Goal: Communication & Community: Participate in discussion

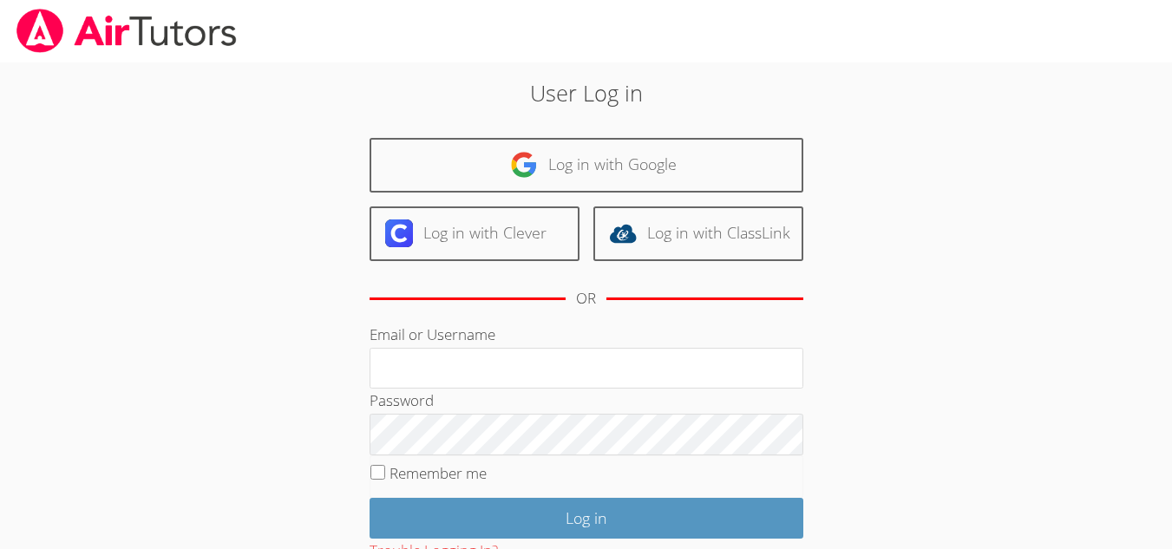
scroll to position [128, 0]
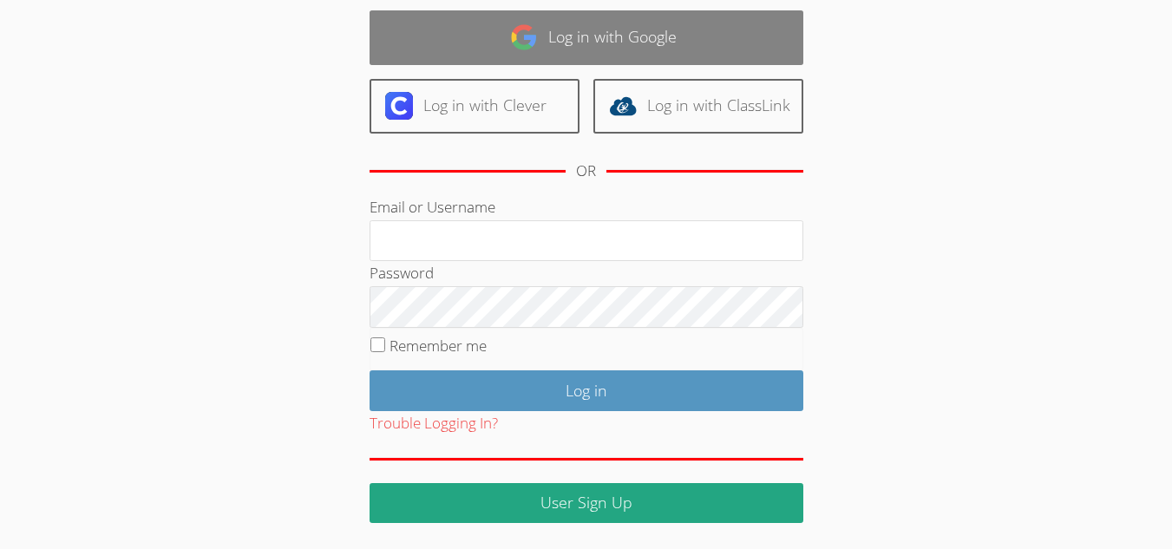
click at [454, 54] on link "Log in with Google" at bounding box center [587, 37] width 434 height 55
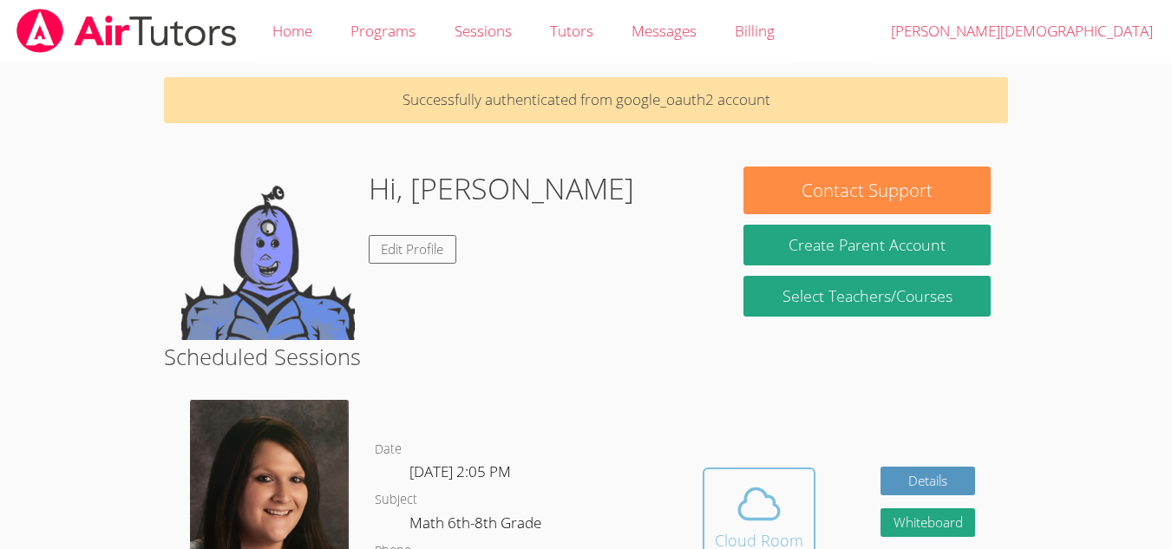
click at [784, 468] on button "Cloud Room" at bounding box center [759, 516] width 113 height 97
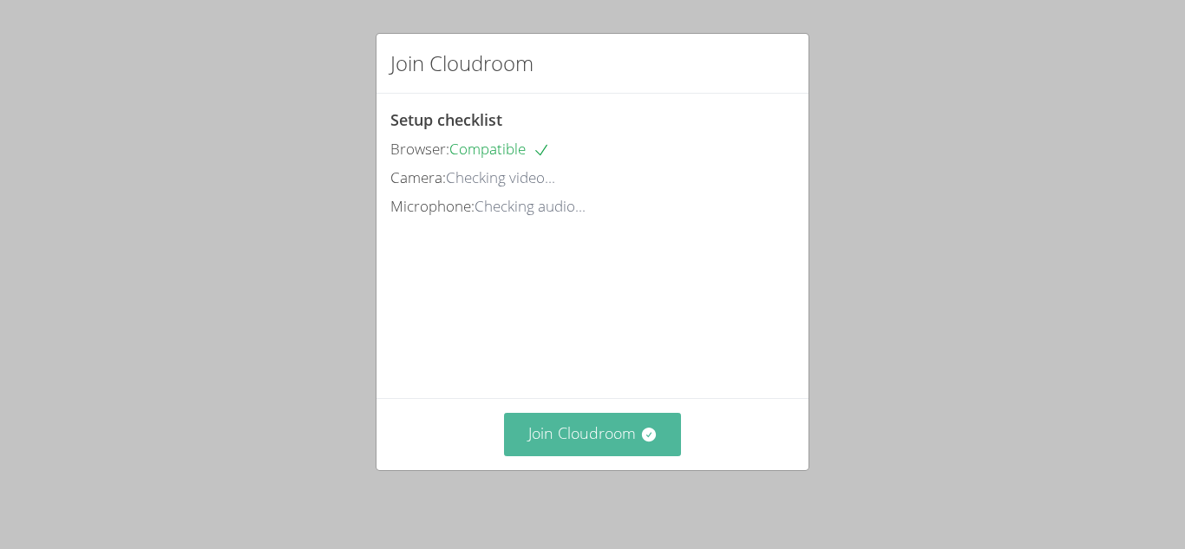
click at [564, 438] on button "Join Cloudroom" at bounding box center [593, 434] width 178 height 43
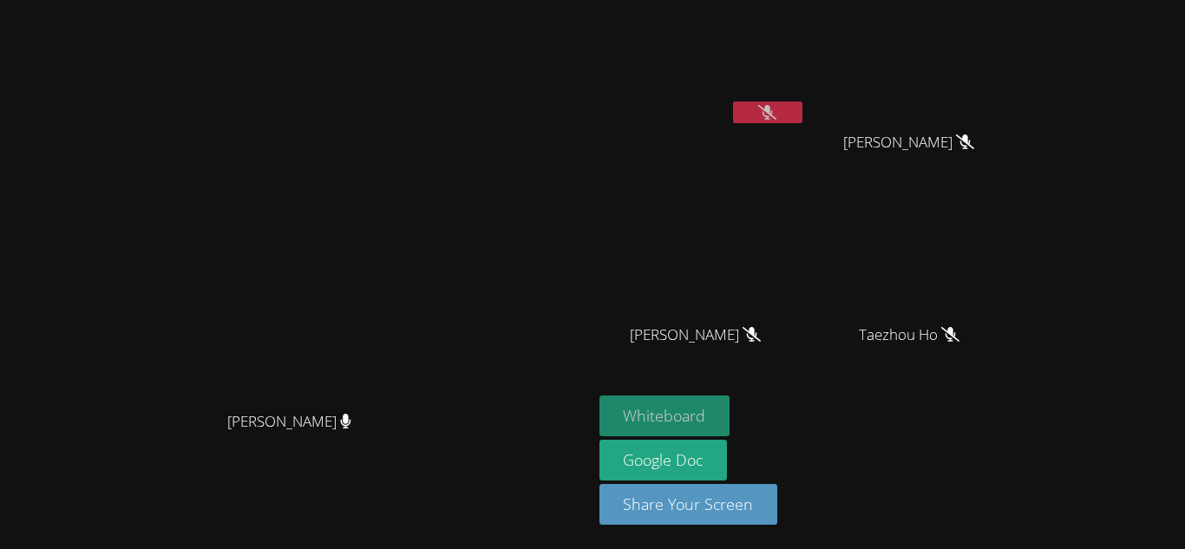
click at [731, 412] on button "Whiteboard" at bounding box center [665, 416] width 131 height 41
click at [803, 112] on button at bounding box center [767, 113] width 69 height 22
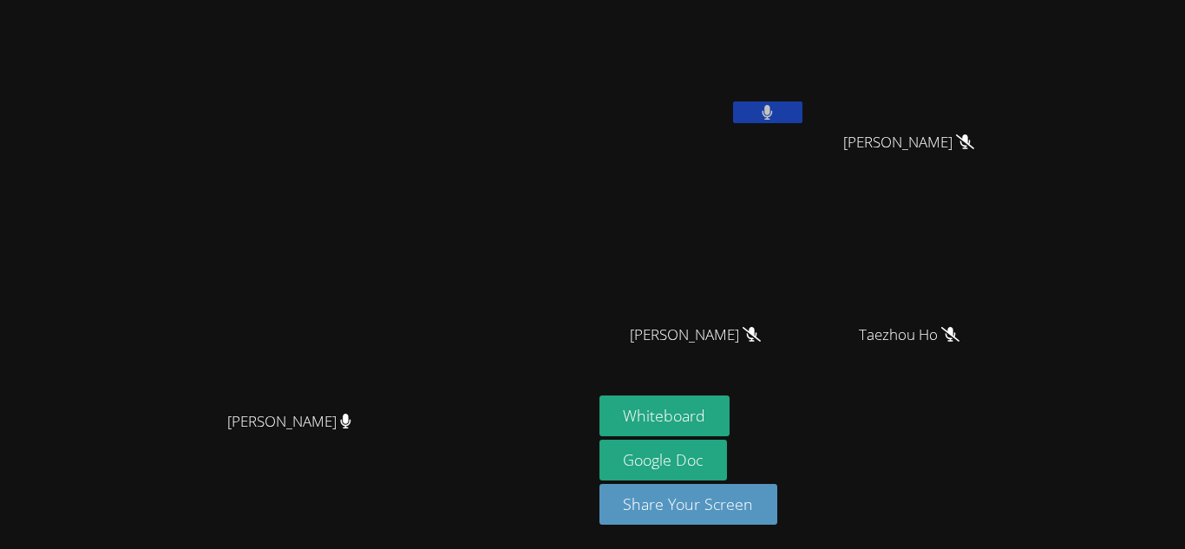
click at [773, 116] on icon at bounding box center [767, 112] width 11 height 15
click at [1020, 489] on div "Whiteboard Google Doc Share Your Screen" at bounding box center [810, 467] width 420 height 143
click at [980, 160] on div "Nico Agcaoili" at bounding box center [916, 157] width 207 height 69
drag, startPoint x: 947, startPoint y: 113, endPoint x: 962, endPoint y: 132, distance: 24.7
click at [806, 132] on div "Muhammad Ismail" at bounding box center [703, 100] width 207 height 186
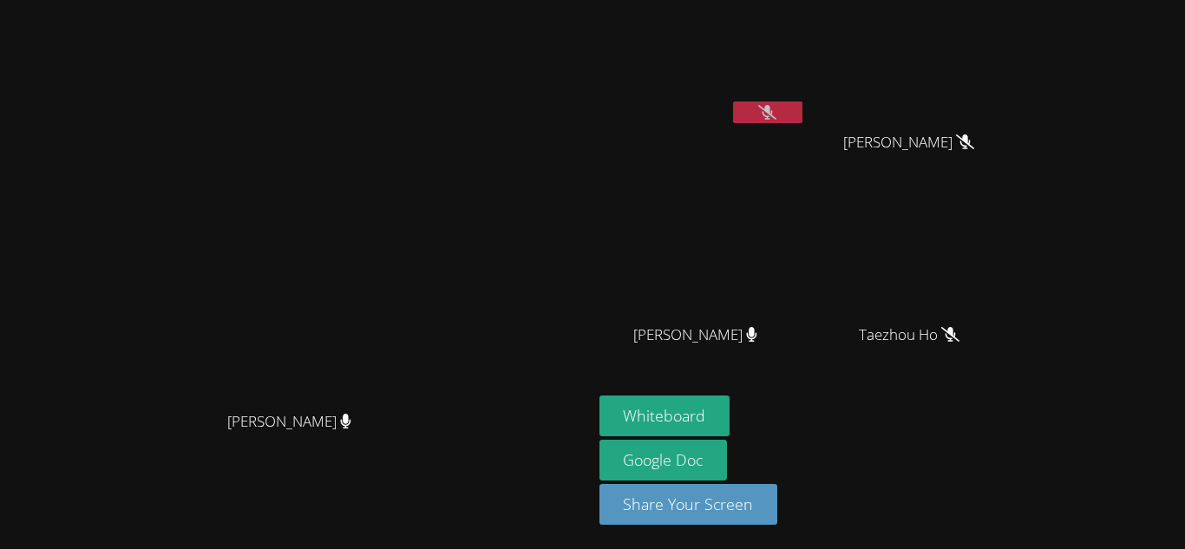
click at [803, 111] on button at bounding box center [767, 113] width 69 height 22
click at [803, 106] on button at bounding box center [767, 113] width 69 height 22
click at [166, 403] on video at bounding box center [296, 239] width 260 height 325
click at [777, 108] on icon at bounding box center [767, 112] width 18 height 15
click at [777, 115] on icon at bounding box center [767, 112] width 18 height 15
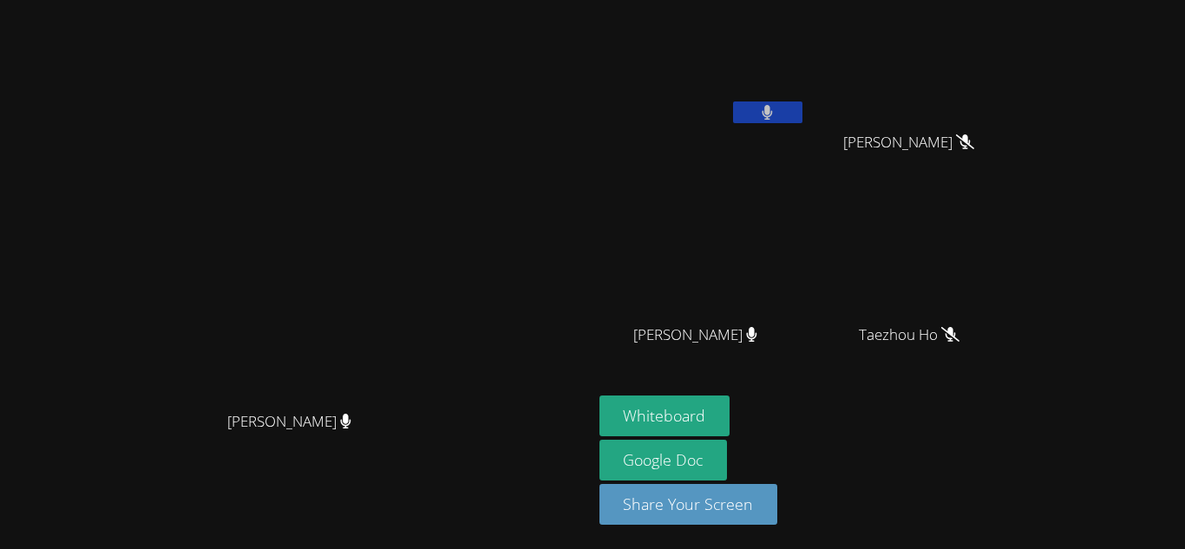
click at [803, 120] on button at bounding box center [767, 113] width 69 height 22
click at [777, 118] on icon at bounding box center [767, 112] width 18 height 15
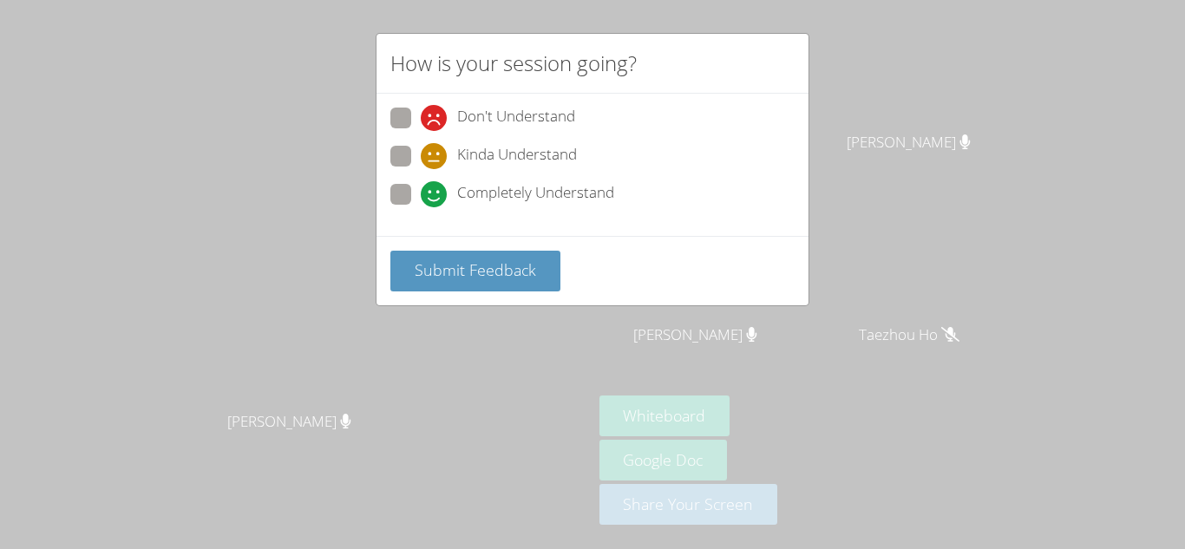
click at [412, 194] on label "Completely Understand" at bounding box center [502, 195] width 224 height 23
click at [421, 194] on input "Completely Understand" at bounding box center [428, 191] width 15 height 15
radio input "true"
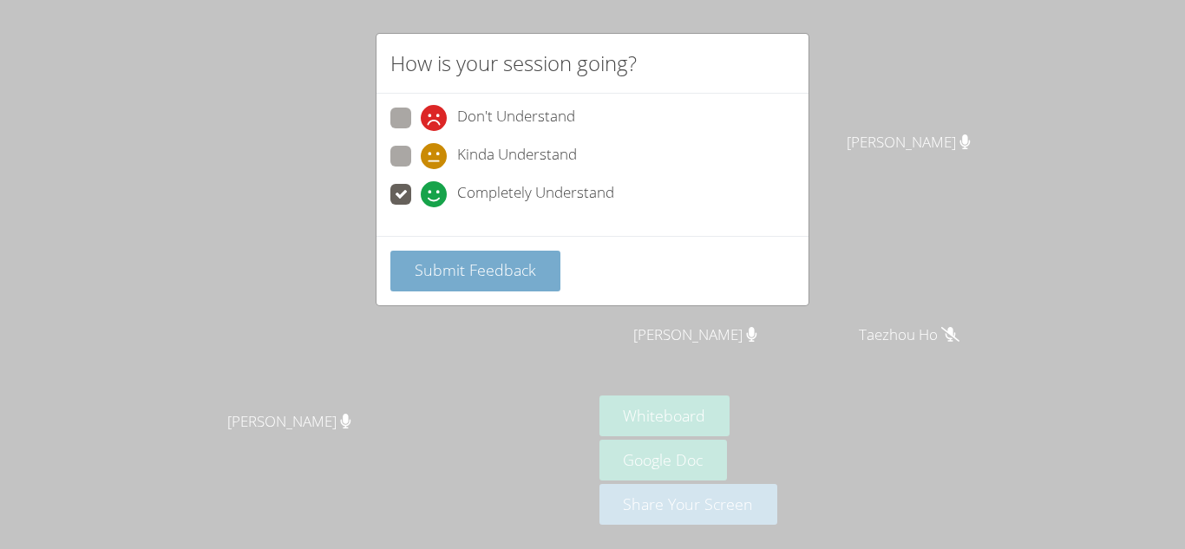
click at [497, 285] on button "Submit Feedback" at bounding box center [475, 271] width 170 height 41
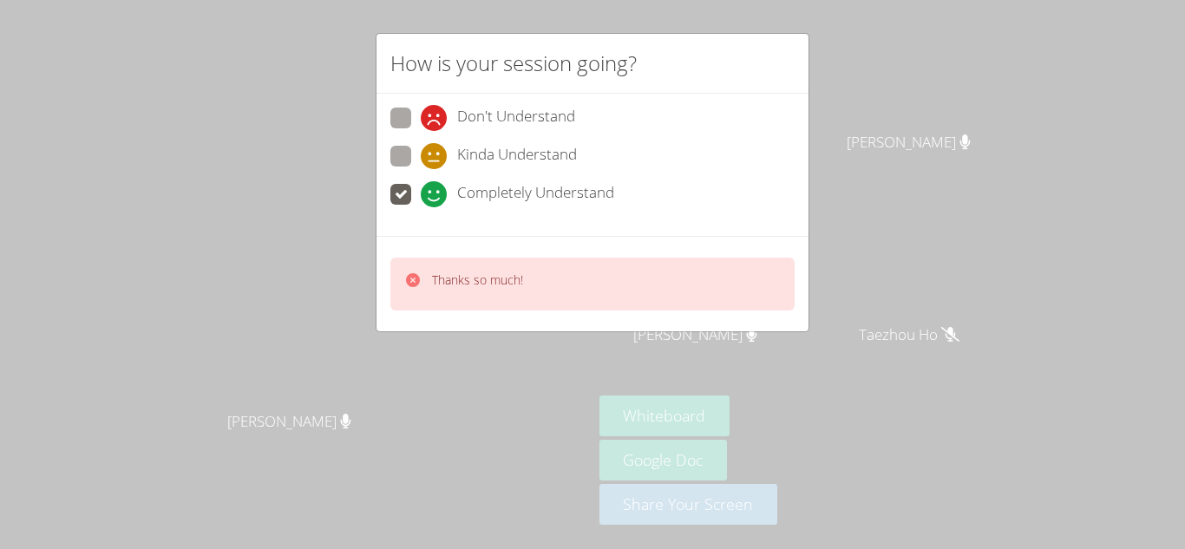
click at [403, 168] on label "Kinda Understand" at bounding box center [483, 157] width 187 height 23
click at [421, 161] on input "Kinda Understand" at bounding box center [428, 153] width 15 height 15
radio input "true"
click at [426, 278] on video at bounding box center [296, 239] width 260 height 325
